Goal: Information Seeking & Learning: Learn about a topic

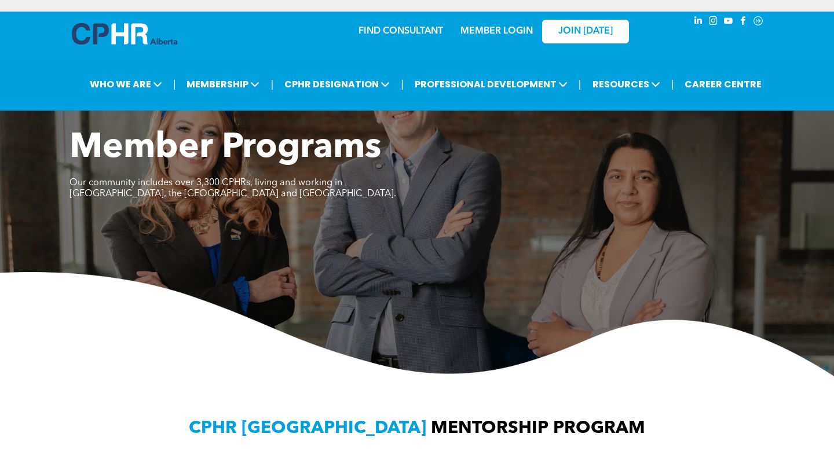
click at [516, 28] on link "MEMBER LOGIN" at bounding box center [496, 31] width 72 height 9
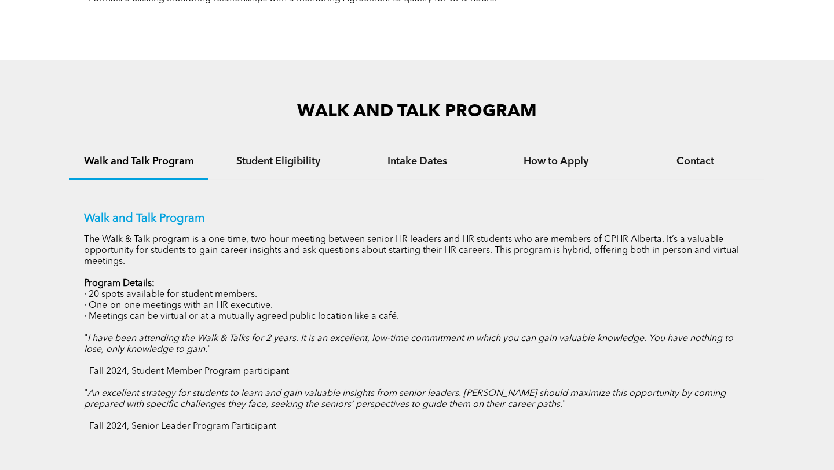
scroll to position [545, 0]
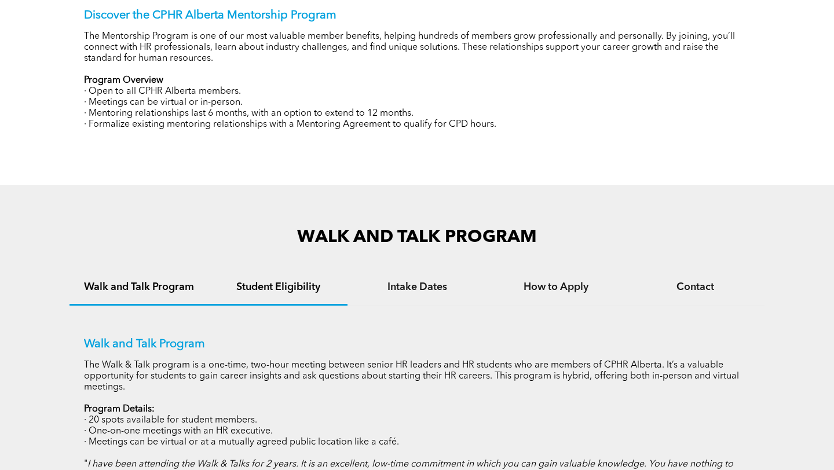
click at [314, 283] on h4 "Student Eligibility" at bounding box center [278, 287] width 118 height 13
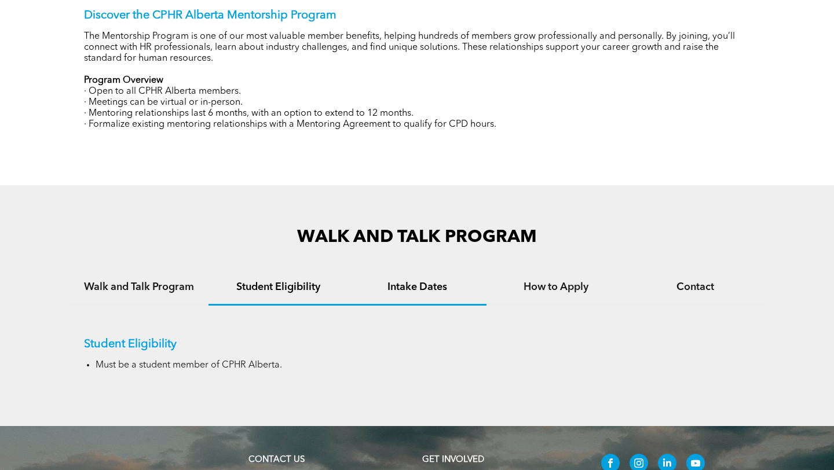
click at [439, 281] on h4 "Intake Dates" at bounding box center [417, 287] width 118 height 13
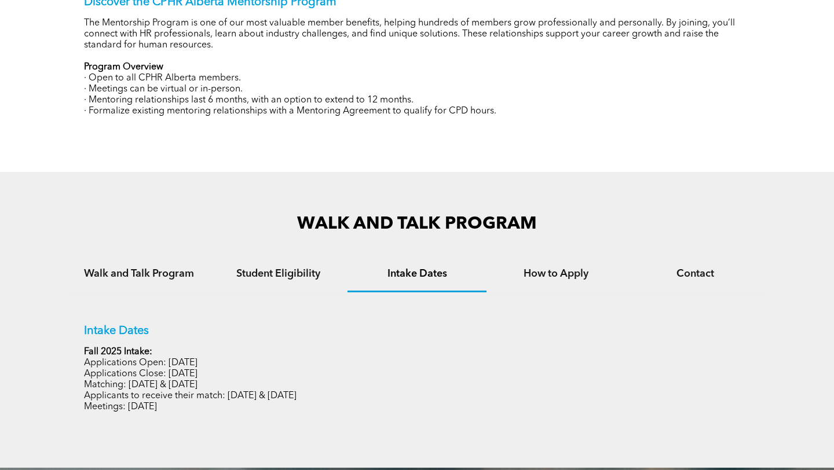
scroll to position [563, 0]
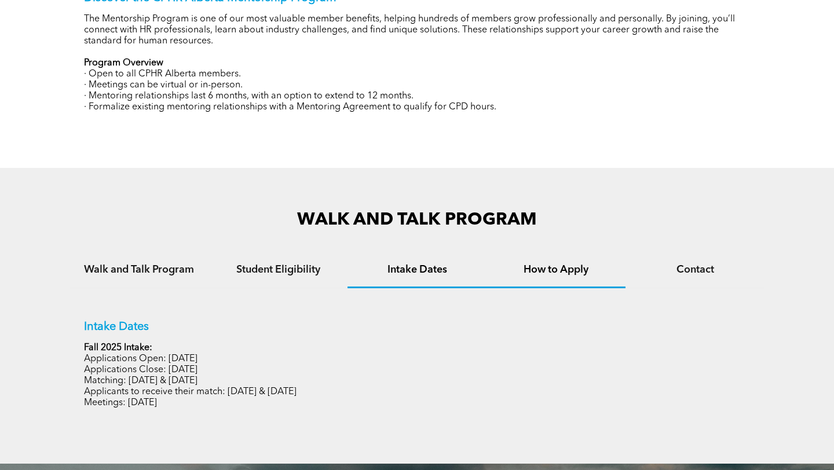
click at [561, 269] on h4 "How to Apply" at bounding box center [556, 269] width 118 height 13
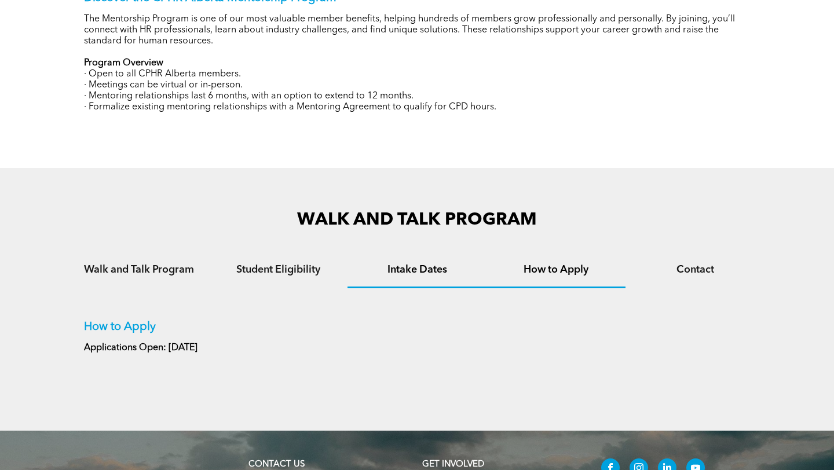
click at [473, 268] on h4 "Intake Dates" at bounding box center [417, 269] width 118 height 13
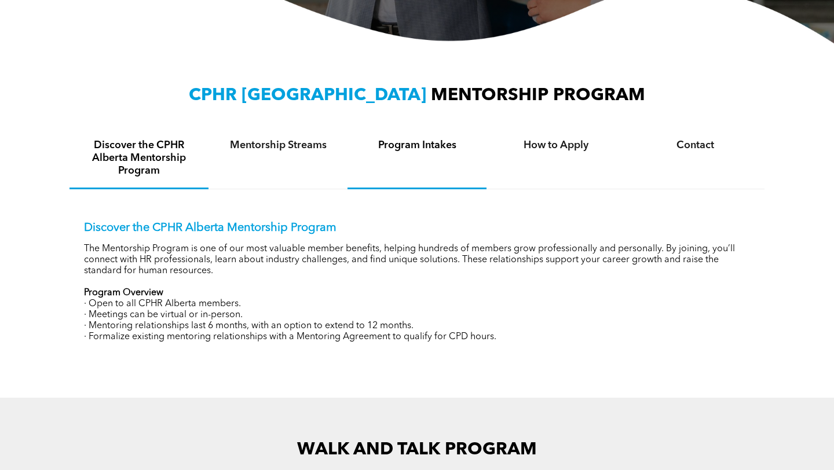
scroll to position [499, 0]
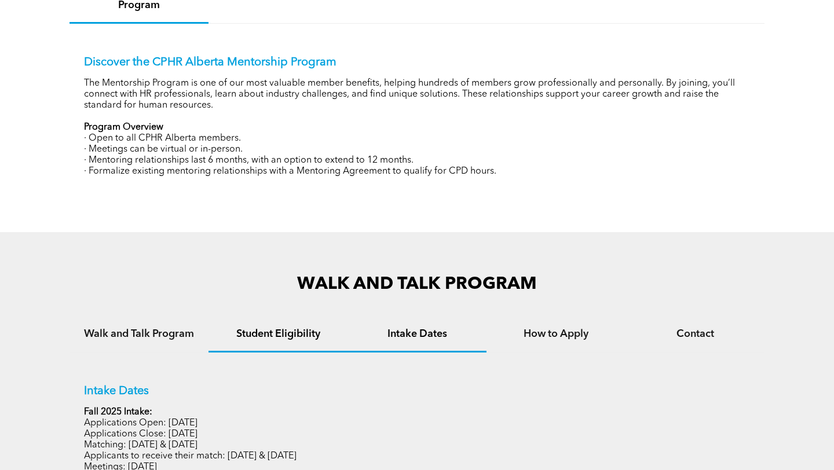
click at [272, 335] on h4 "Student Eligibility" at bounding box center [278, 334] width 118 height 13
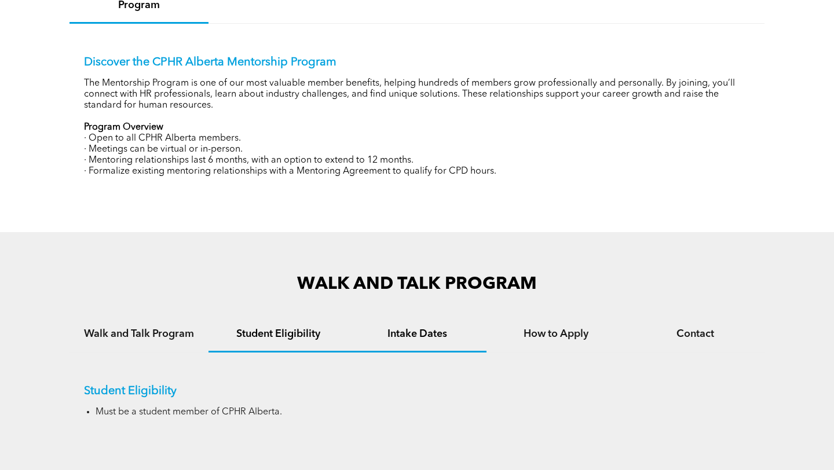
click at [439, 333] on h4 "Intake Dates" at bounding box center [417, 334] width 118 height 13
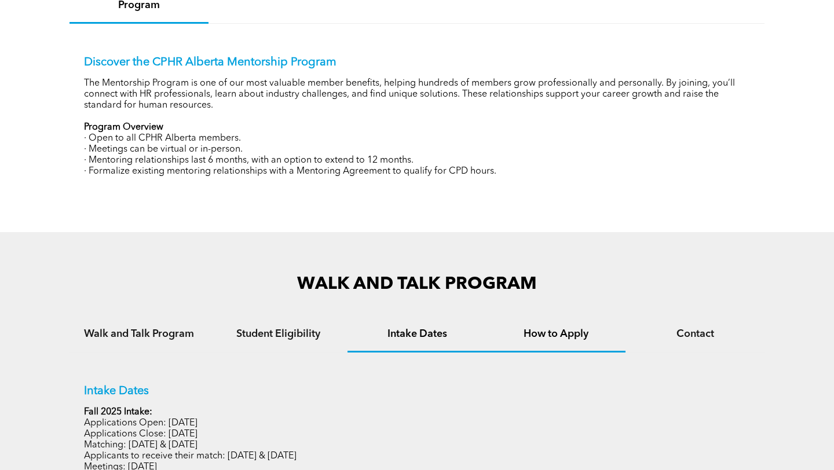
click at [540, 336] on h4 "How to Apply" at bounding box center [556, 334] width 118 height 13
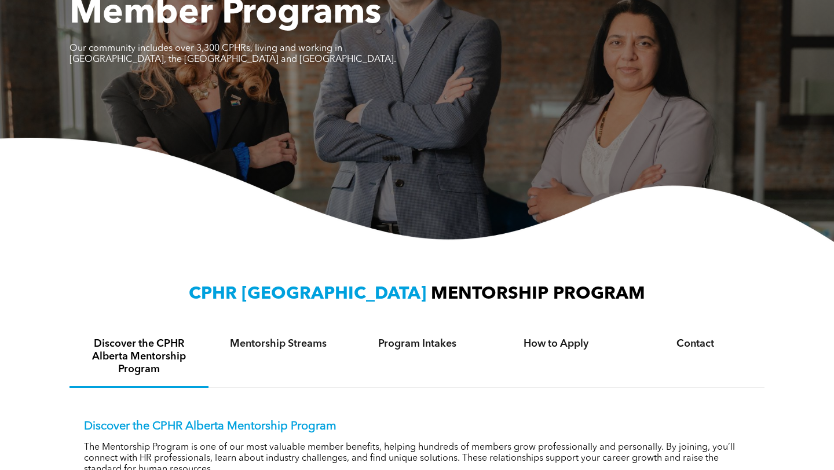
scroll to position [0, 0]
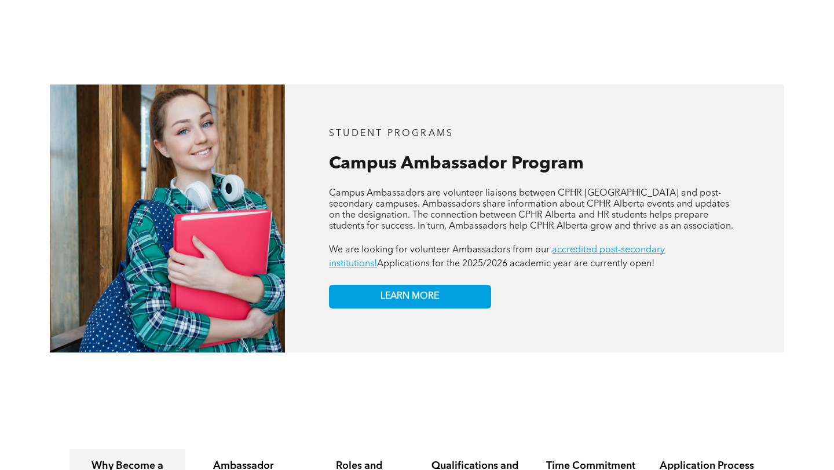
scroll to position [951, 0]
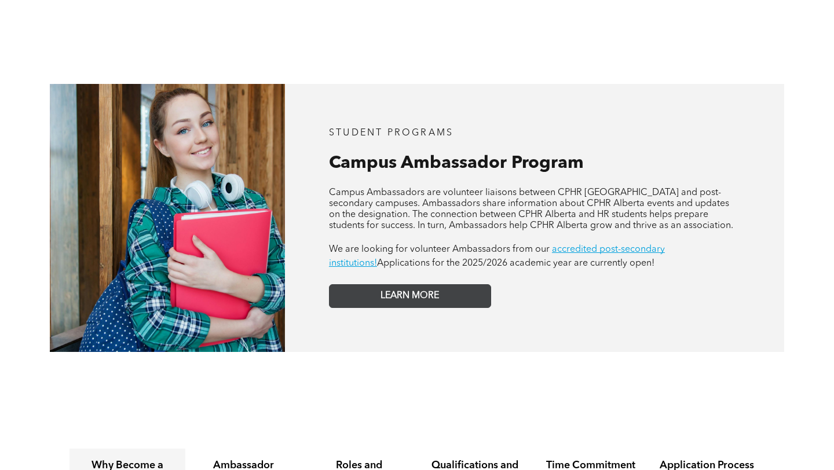
click at [402, 284] on link "LEARN MORE" at bounding box center [410, 296] width 162 height 24
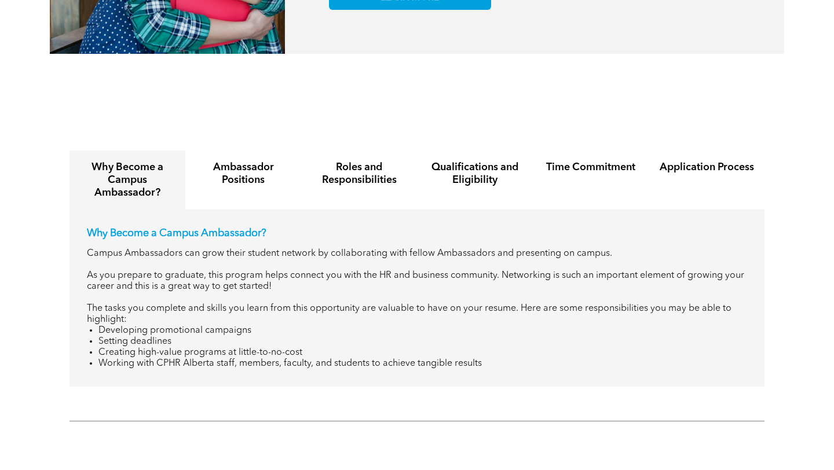
scroll to position [1248, 0]
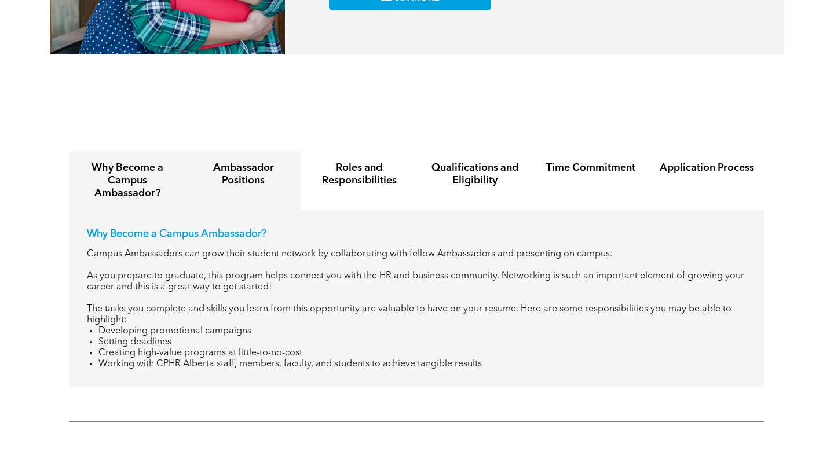
click at [251, 163] on h4 "Ambassador Positions" at bounding box center [243, 174] width 95 height 25
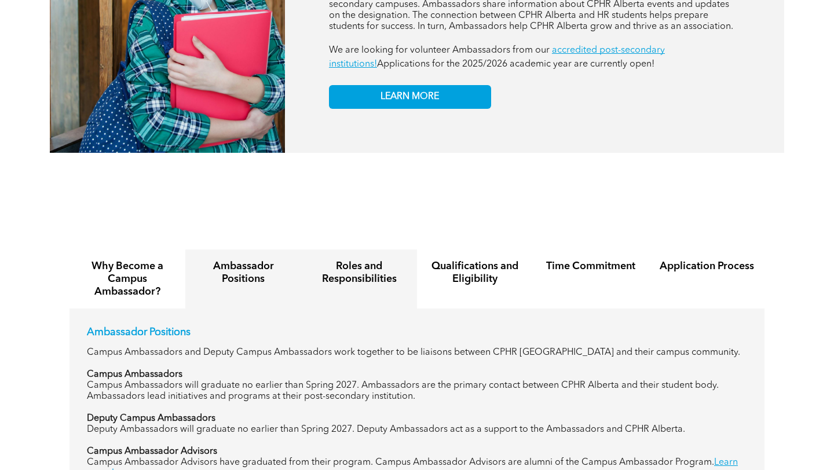
scroll to position [1056, 0]
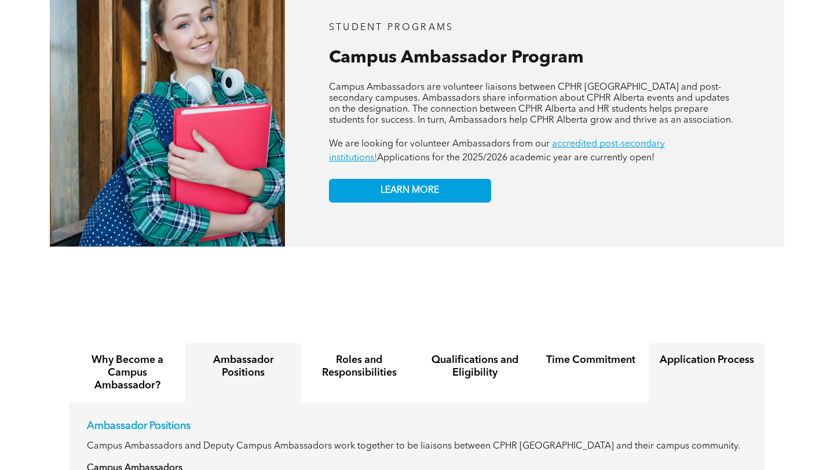
click at [745, 343] on div "Application Process" at bounding box center [707, 372] width 116 height 59
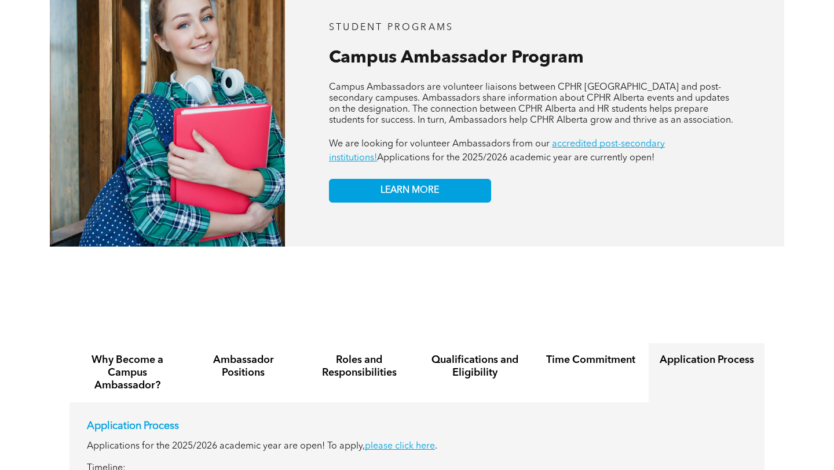
scroll to position [1200, 0]
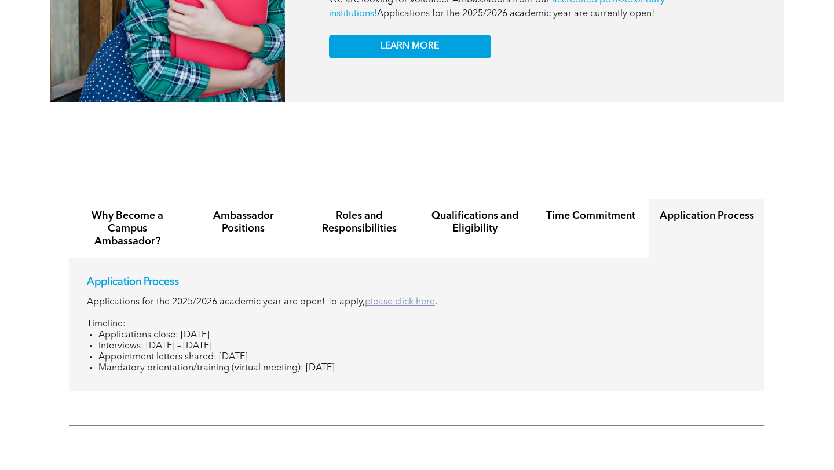
click at [418, 298] on link "please click here" at bounding box center [400, 302] width 70 height 9
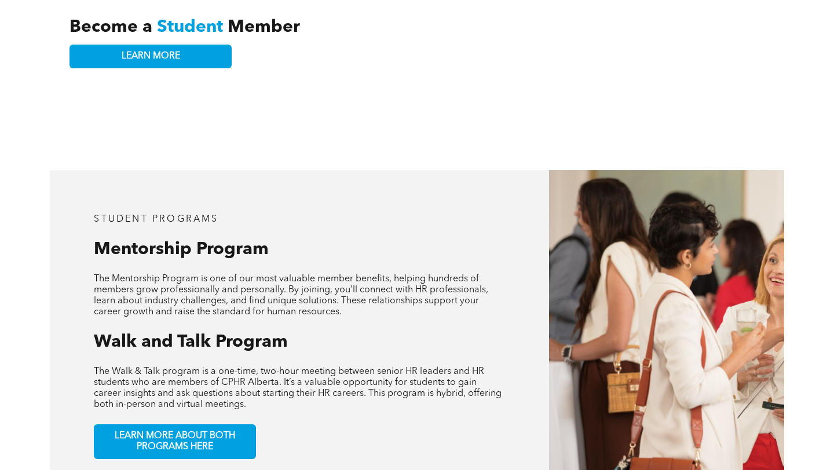
scroll to position [0, 0]
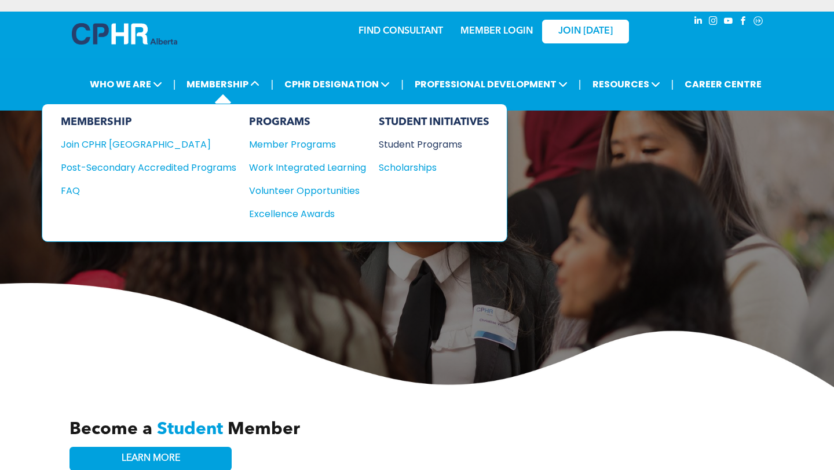
click at [431, 149] on div "Student Programs" at bounding box center [429, 144] width 100 height 14
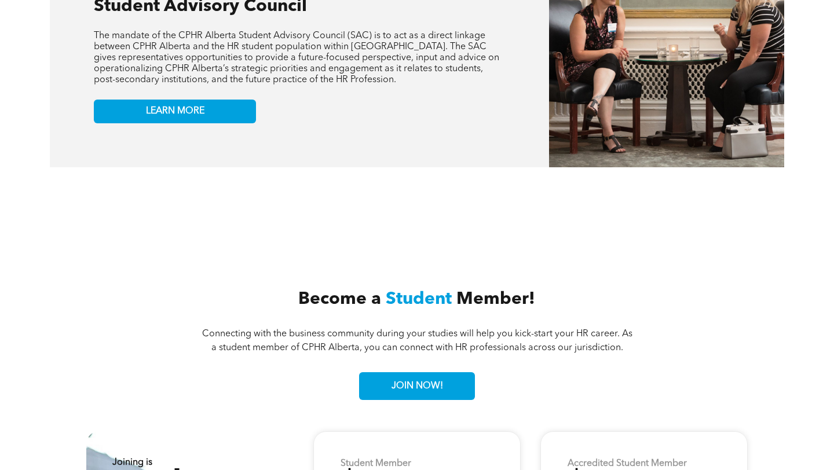
scroll to position [2557, 0]
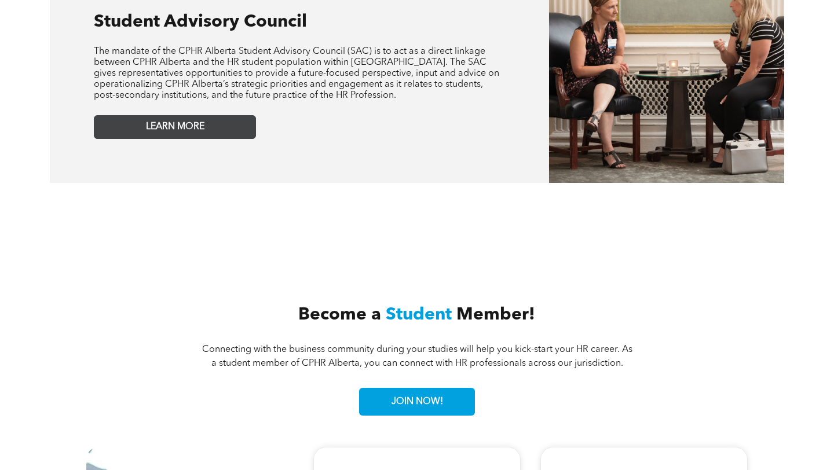
click at [165, 115] on link "LEARN MORE" at bounding box center [175, 127] width 162 height 24
